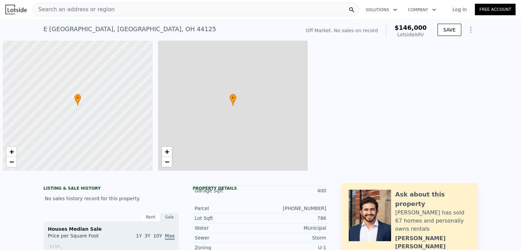
click at [130, 9] on div "Search an address or region" at bounding box center [196, 10] width 326 height 14
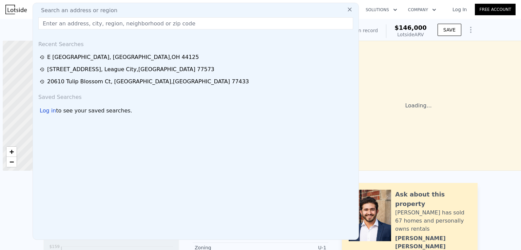
scroll to position [0, 3]
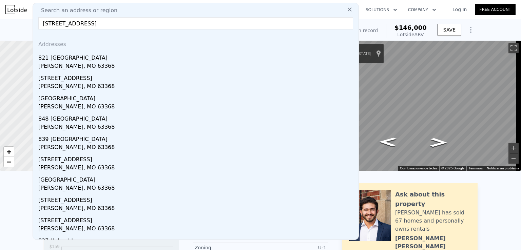
type input "821 Upland Loop, O Fallon, MO 63368"
click at [76, 63] on div "O'fallon, MO 63368" at bounding box center [197, 67] width 318 height 10
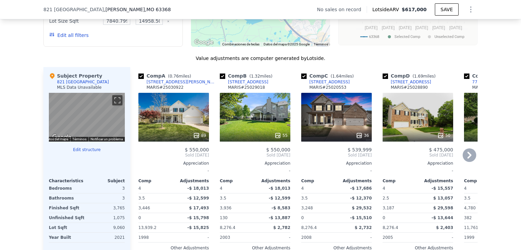
scroll to position [778, 0]
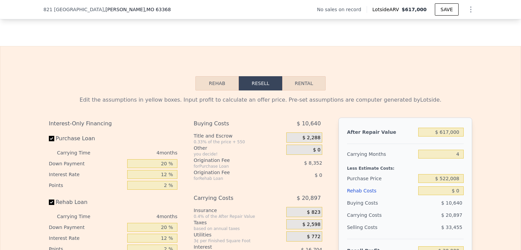
click at [300, 91] on button "Rental" at bounding box center [303, 83] width 43 height 14
select select "30"
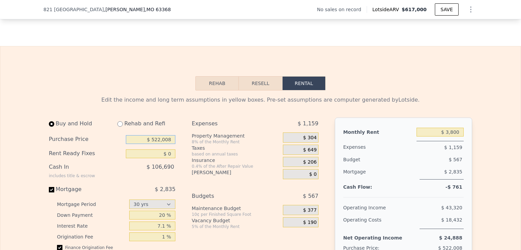
click at [160, 144] on input "$ 522,008" at bounding box center [151, 139] width 50 height 9
type input "$ 517,000"
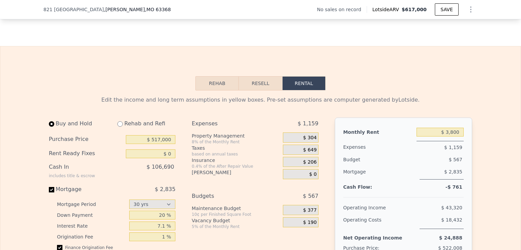
click at [451, 137] on input "$ 3,800" at bounding box center [440, 132] width 47 height 9
type input "$ 3,600"
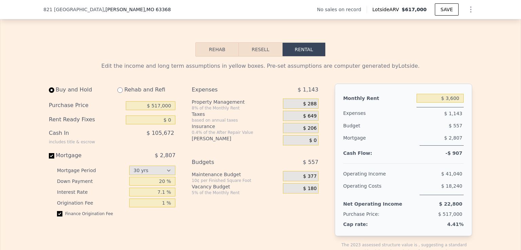
click at [309, 192] on span "$ 180" at bounding box center [310, 189] width 14 height 6
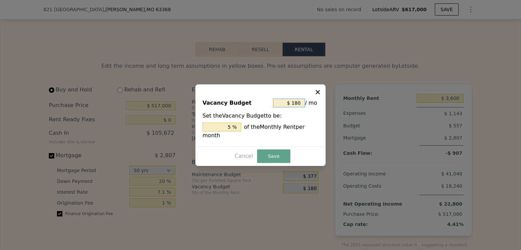
click at [293, 102] on input "$ 180" at bounding box center [289, 103] width 32 height 9
type input "$ 0"
type input "0 %"
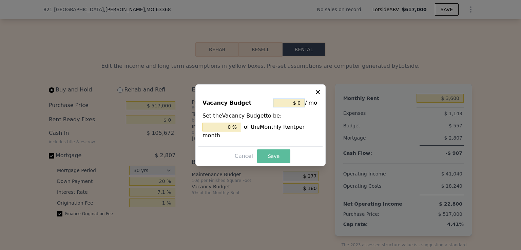
type input "$ 0"
click at [270, 152] on button "Save" at bounding box center [273, 157] width 33 height 14
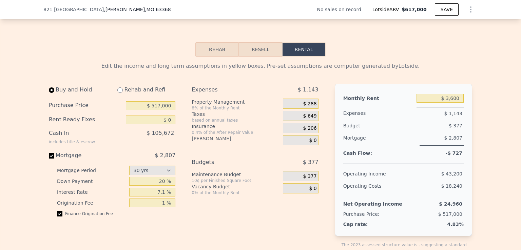
click at [309, 180] on span "$ 377" at bounding box center [310, 177] width 14 height 6
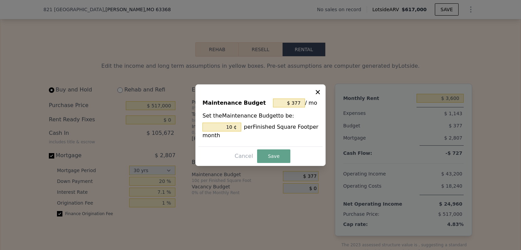
click at [317, 93] on icon at bounding box center [318, 92] width 4 height 4
type input "10 %"
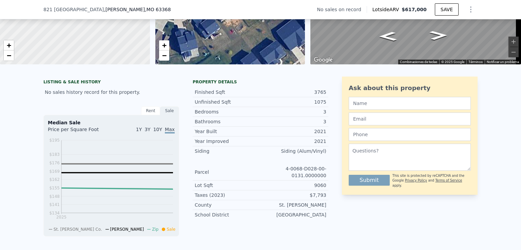
scroll to position [65, 0]
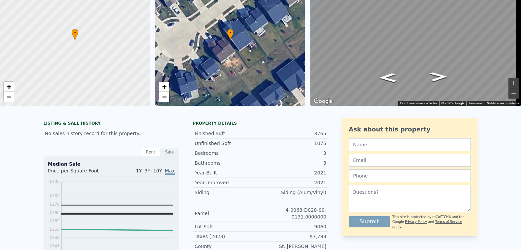
scroll to position [0, 0]
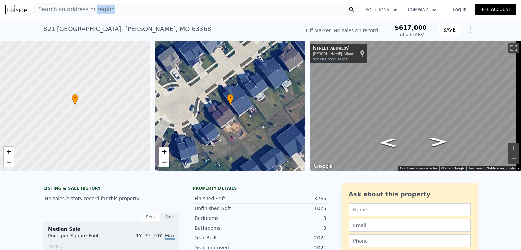
click at [100, 8] on span "Search an address or region" at bounding box center [74, 9] width 82 height 8
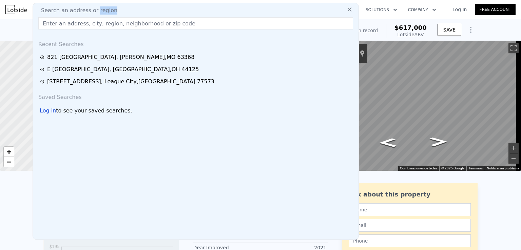
click at [100, 8] on span "Search an address or region" at bounding box center [77, 10] width 82 height 8
click at [98, 27] on input "text" at bounding box center [195, 23] width 315 height 12
paste input "1407 Crosstimbers Drive, Louisville, KY 40245"
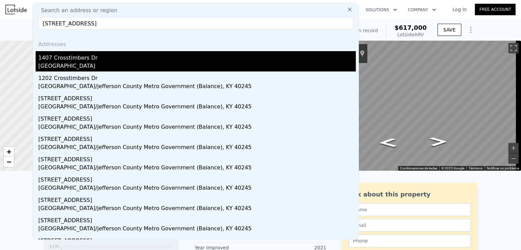
type input "1407 Crosstimbers Drive, Louisville, KY 40245"
click at [107, 64] on div "Jefferson County, KY 40245" at bounding box center [197, 67] width 318 height 10
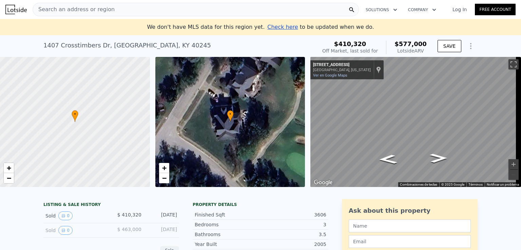
click at [114, 10] on div "Search an address or region" at bounding box center [196, 10] width 326 height 14
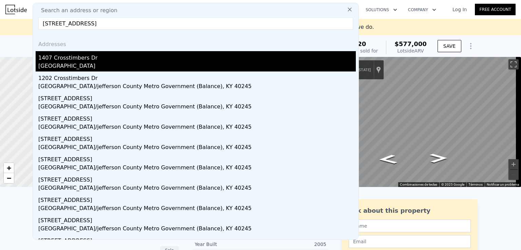
type input "1407 Crosstimbers Drive, Louisville, KY 40245"
click at [80, 64] on div "Jefferson County, KY 40245" at bounding box center [197, 67] width 318 height 10
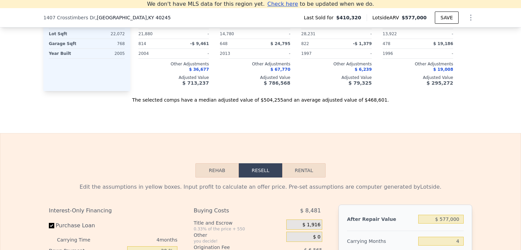
scroll to position [942, 0]
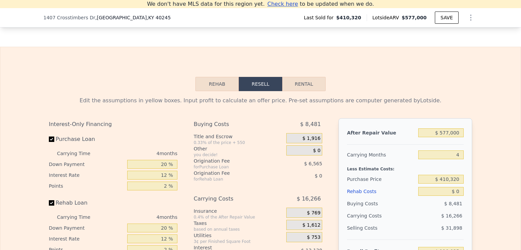
click at [297, 78] on div "Rehab Resell Rental Edit the assumptions in yellow boxes. Input profit to calcu…" at bounding box center [260, 210] width 521 height 327
click at [297, 85] on button "Rental" at bounding box center [303, 84] width 43 height 14
select select "30"
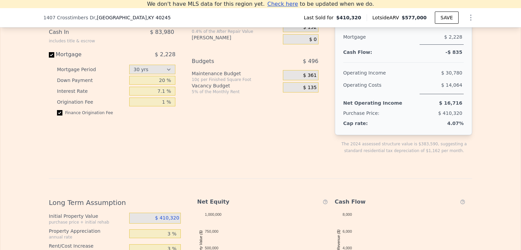
scroll to position [1010, 0]
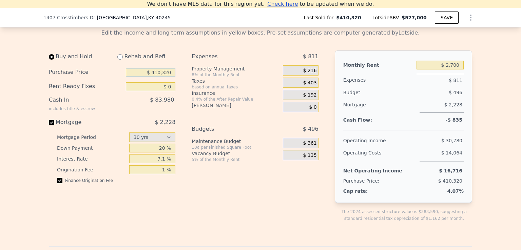
click at [155, 77] on input "$ 410,320" at bounding box center [151, 72] width 50 height 9
type input "$ 517,000"
click at [452, 69] on input "$ 2,700" at bounding box center [440, 65] width 47 height 9
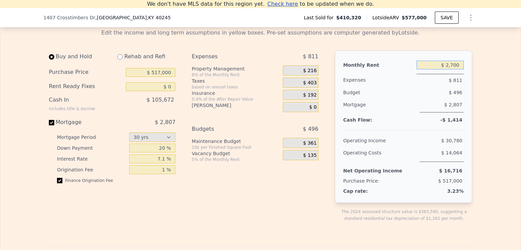
click at [452, 69] on input "$ 2,700" at bounding box center [440, 65] width 47 height 9
click at [454, 69] on input "$ 3,400" at bounding box center [440, 65] width 47 height 9
type input "$ 3,500"
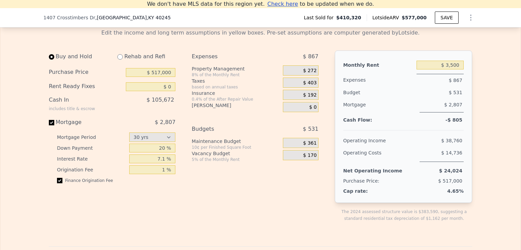
click at [296, 202] on div "Expenses $ 867 Property Management 8% of the Monthly Rent $ 272 Taxes based on …" at bounding box center [258, 142] width 132 height 183
click at [308, 157] on span "$ 175" at bounding box center [310, 156] width 14 height 6
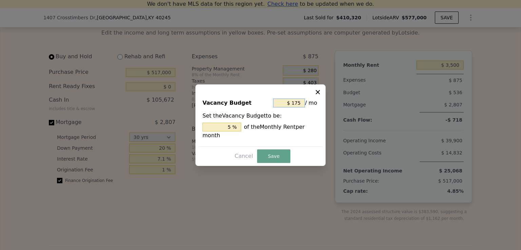
click at [293, 106] on input "$ 175" at bounding box center [289, 103] width 32 height 9
type input "$ 0"
type input "0 %"
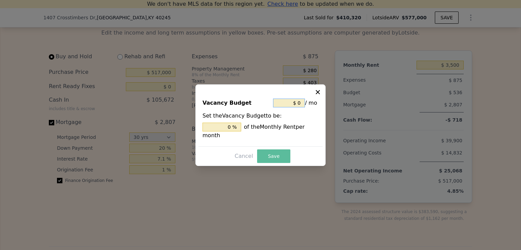
type input "$ 0"
click at [267, 150] on button "Save" at bounding box center [273, 157] width 33 height 14
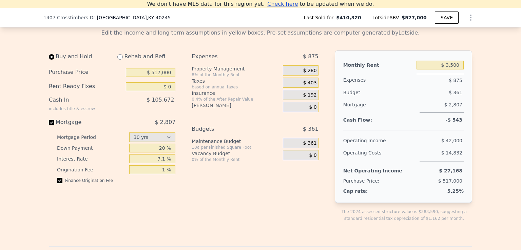
click at [308, 147] on span "$ 361" at bounding box center [310, 143] width 14 height 6
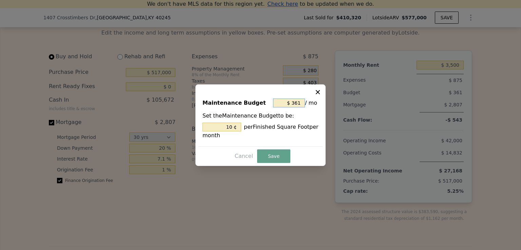
click at [288, 101] on input "$ 361" at bounding box center [289, 103] width 32 height 9
type input "$ 0"
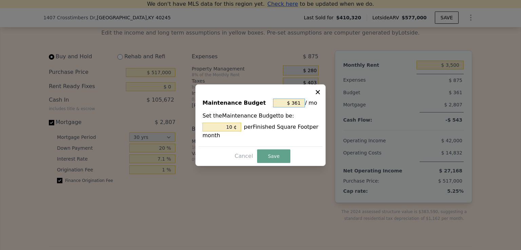
type input "0 ¢"
type input "$ 0"
click at [271, 157] on button "Save" at bounding box center [273, 157] width 33 height 14
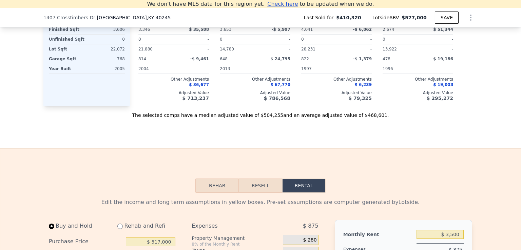
scroll to position [727, 0]
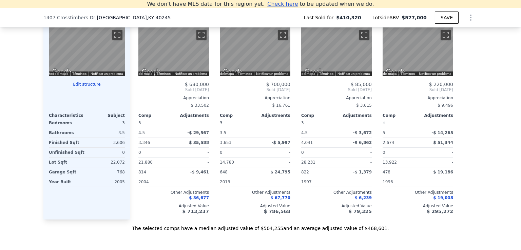
type input "$ 2,700"
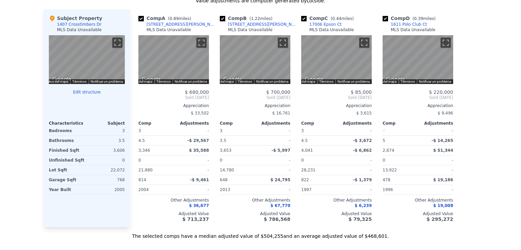
scroll to position [0, 0]
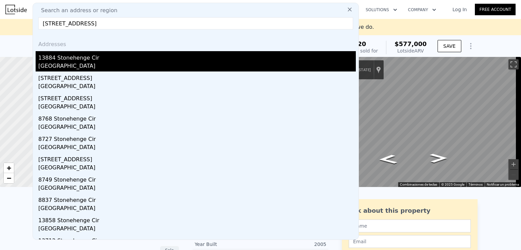
type input "13884 Stonehenge Cir, Pickerington, OH 43147"
click at [67, 66] on div "Fairfield County, OH 43147" at bounding box center [197, 67] width 318 height 10
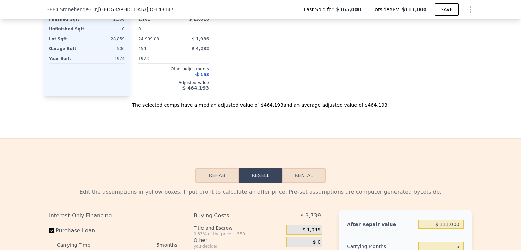
scroll to position [913, 0]
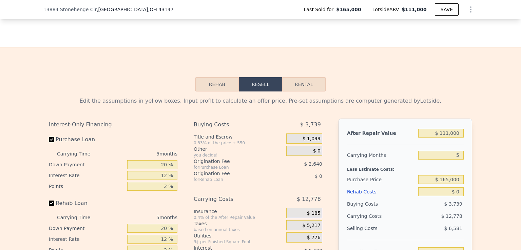
click at [301, 89] on button "Rental" at bounding box center [303, 84] width 43 height 14
select select "30"
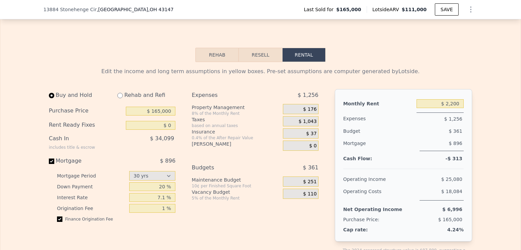
scroll to position [981, 0]
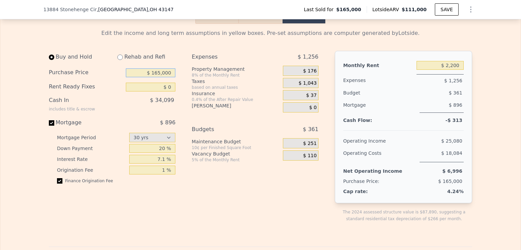
click at [162, 77] on input "$ 165,000" at bounding box center [151, 73] width 50 height 9
type input "$ 308,000"
click at [200, 201] on div "Expenses $ 1,256 Property Management 8% of the Monthly Rent $ 176 Taxes based o…" at bounding box center [258, 142] width 132 height 183
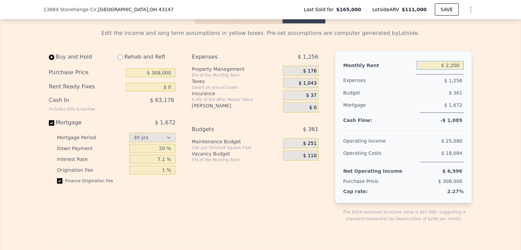
click at [450, 70] on input "$ 2,200" at bounding box center [440, 65] width 47 height 9
click at [450, 69] on input "$ 2,200" at bounding box center [440, 65] width 47 height 9
click at [458, 69] on input "$ 2,200" at bounding box center [440, 65] width 47 height 9
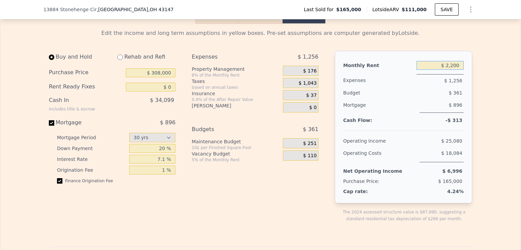
click at [458, 69] on input "$ 2,200" at bounding box center [440, 65] width 47 height 9
type input "$ 3,100"
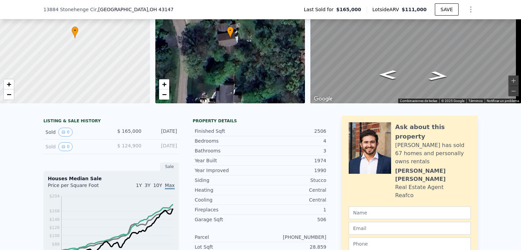
scroll to position [19, 0]
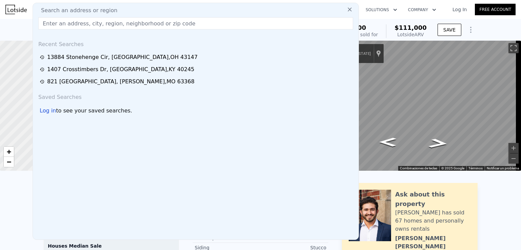
click at [107, 27] on input "text" at bounding box center [195, 23] width 315 height 12
paste input "123 Tijuana Dr, Kissimmee, FL 34743"
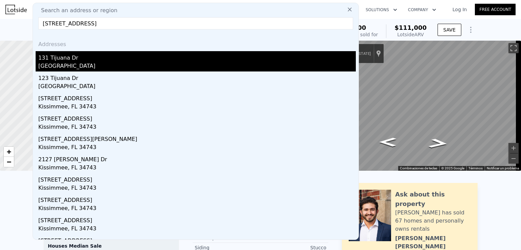
type input "123 Tijuana Dr, Kissimmee, FL 34743"
click at [63, 59] on div "131 Tijuana Dr" at bounding box center [197, 56] width 318 height 11
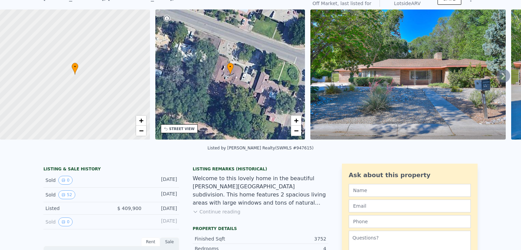
scroll to position [2, 0]
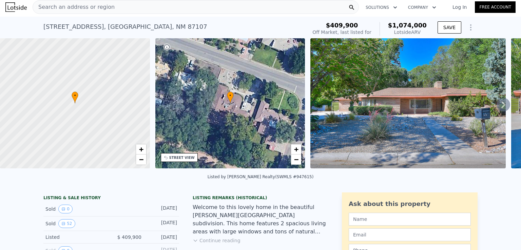
click at [94, 8] on span "Search an address or region" at bounding box center [74, 7] width 82 height 8
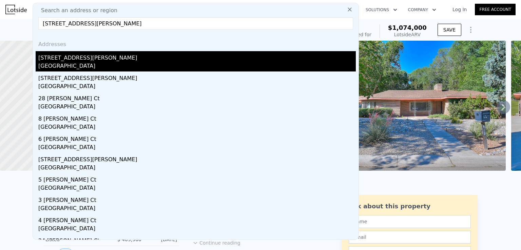
type input "[STREET_ADDRESS][PERSON_NAME]"
click at [77, 59] on div "[STREET_ADDRESS][PERSON_NAME]" at bounding box center [197, 56] width 318 height 11
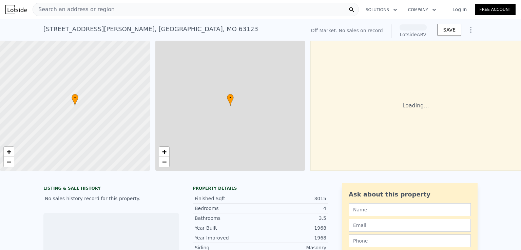
click at [80, 11] on span "Search an address or region" at bounding box center [74, 9] width 82 height 8
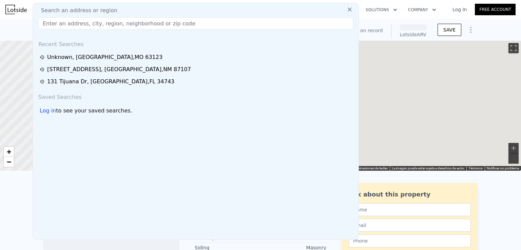
type input "[STREET_ADDRESS][PERSON_NAME]"
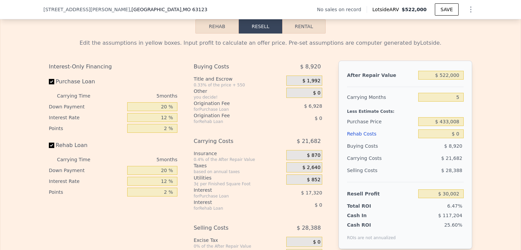
scroll to position [913, 0]
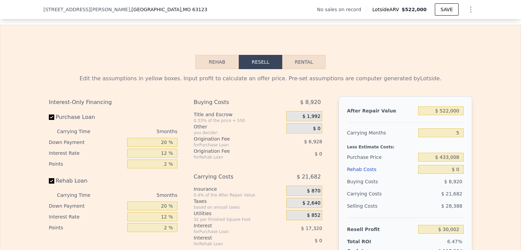
click at [297, 69] on button "Rental" at bounding box center [303, 62] width 43 height 14
select select "30"
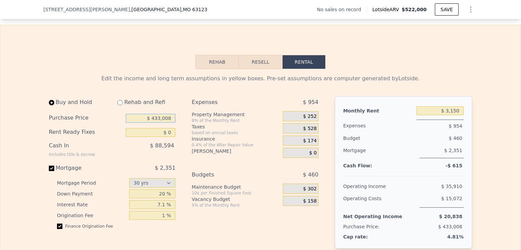
click at [165, 123] on input "$ 433,008" at bounding box center [151, 118] width 50 height 9
type input "$ 468,000"
click at [450, 115] on input "$ 3,150" at bounding box center [440, 111] width 47 height 9
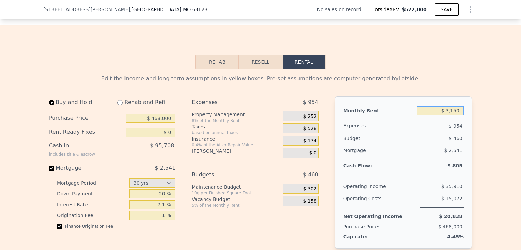
click at [451, 115] on input "$ 3,150" at bounding box center [440, 111] width 47 height 9
click at [447, 83] on div "Edit the income and long term assumptions in yellow boxes. Pre-set assumptions …" at bounding box center [260, 79] width 423 height 8
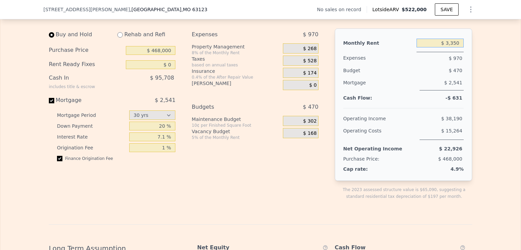
click at [446, 48] on input "$ 3,350" at bounding box center [440, 43] width 47 height 9
type input "$ 3,500"
